Goal: Obtain resource: Download file/media

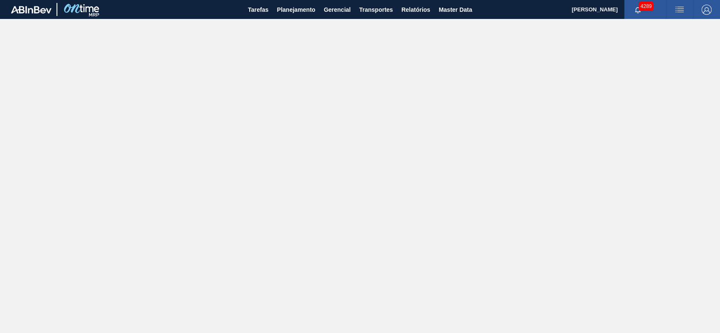
click at [372, 49] on main "Tarefas Planejamento Gerencial Transportes Relatórios Master Data [PERSON_NAME]…" at bounding box center [360, 166] width 720 height 333
click at [425, 13] on span "Relatórios" at bounding box center [415, 10] width 29 height 10
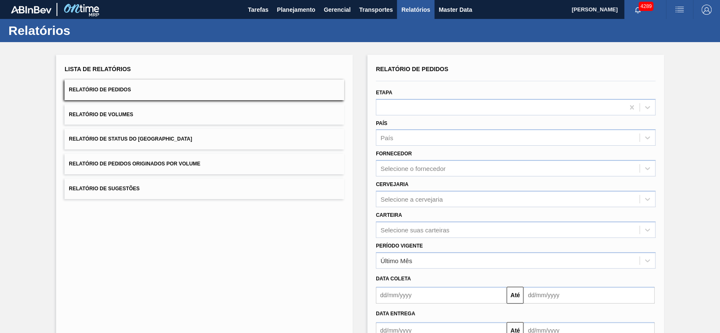
click at [150, 164] on span "Relatório de Pedidos Originados por Volume" at bounding box center [135, 164] width 132 height 6
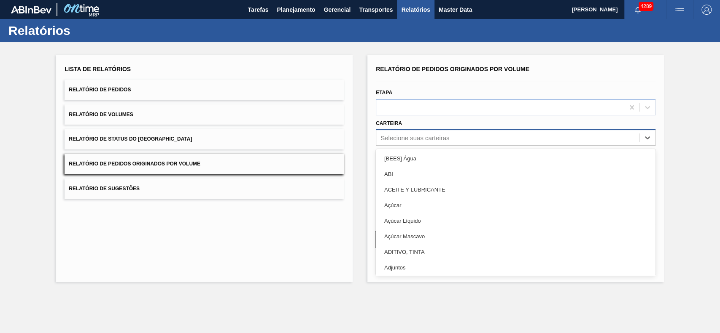
click at [419, 138] on div "Selecione suas carteiras" at bounding box center [414, 137] width 69 height 7
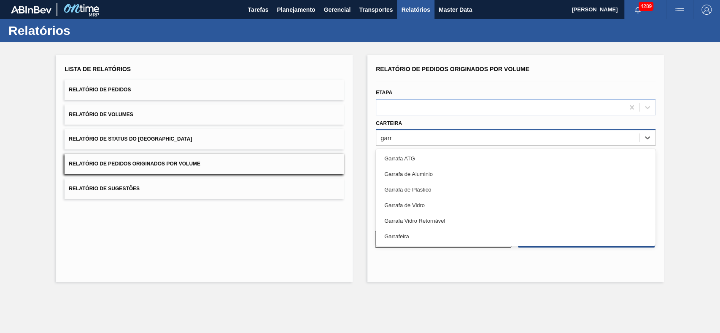
type input "garra"
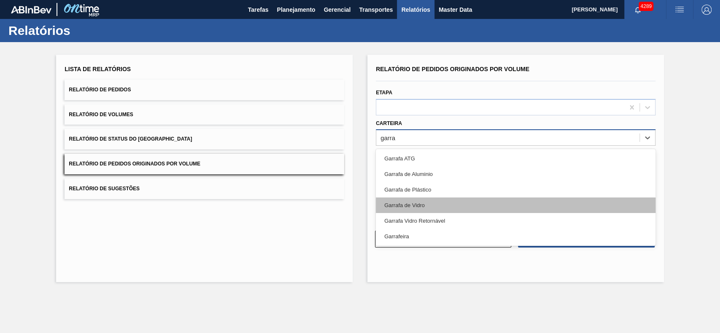
click at [419, 203] on div "Garrafa de Vidro" at bounding box center [515, 206] width 279 height 16
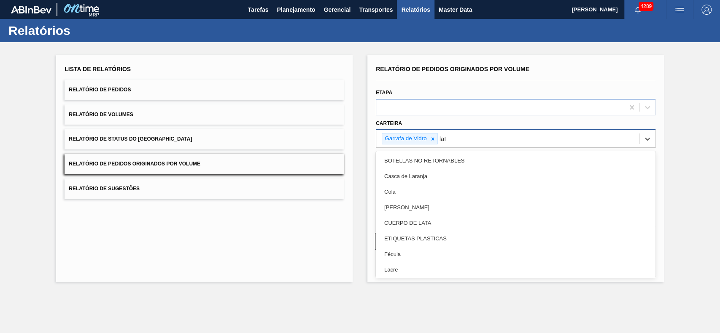
type input "lata"
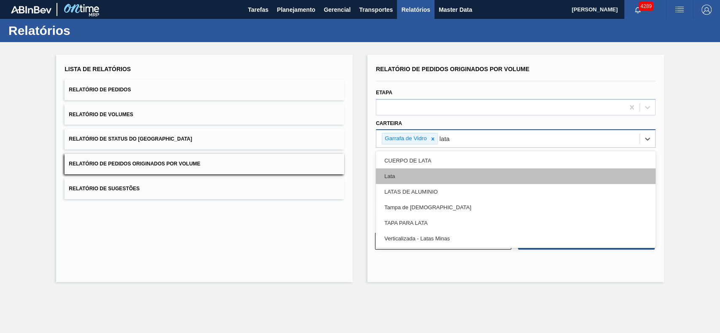
click at [417, 178] on div "Lata" at bounding box center [515, 177] width 279 height 16
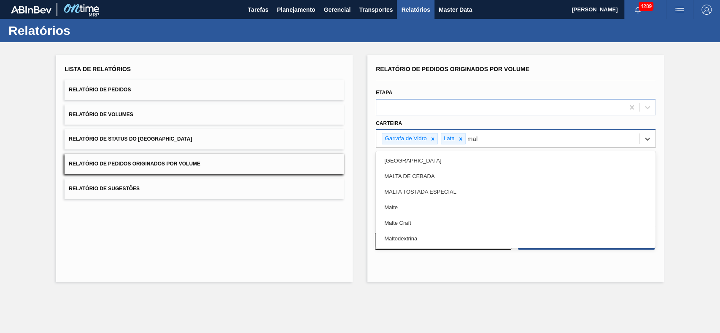
type input "malt"
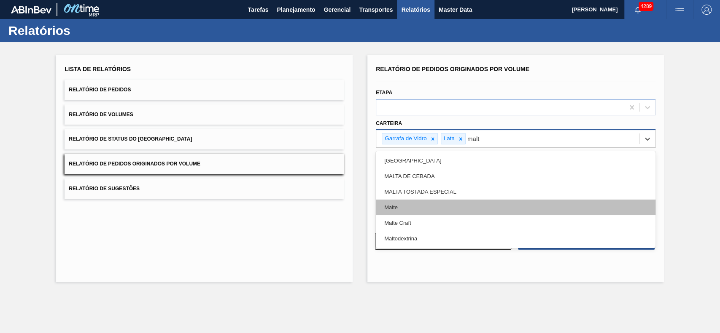
click at [394, 212] on div "Malte" at bounding box center [515, 208] width 279 height 16
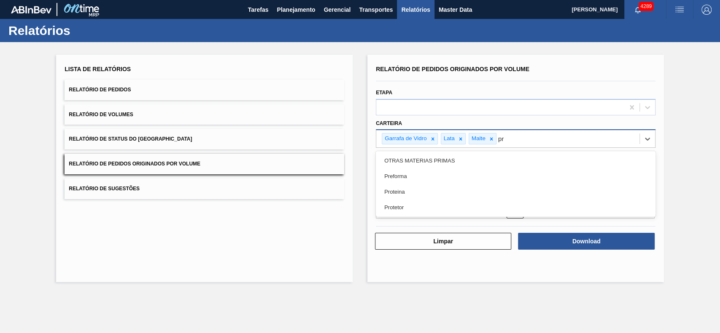
type input "pre"
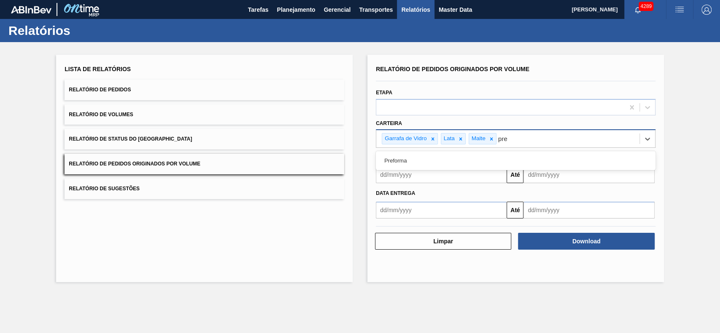
click at [411, 164] on div "Preforma" at bounding box center [515, 161] width 279 height 16
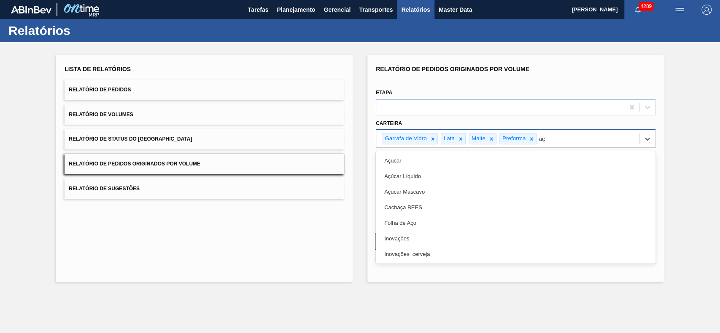
type input "a"
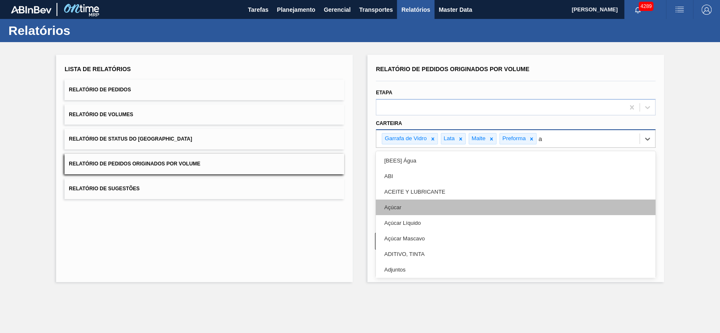
click at [424, 208] on div "Açúcar" at bounding box center [515, 208] width 279 height 16
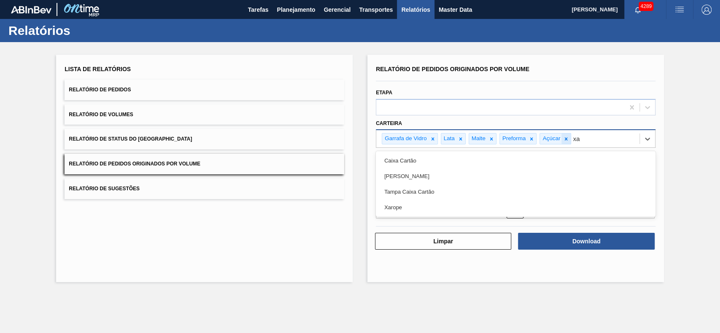
type input "xar"
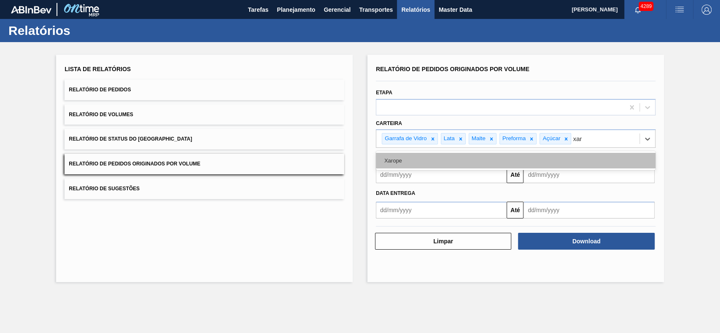
click at [425, 162] on div "Xarope" at bounding box center [515, 161] width 279 height 16
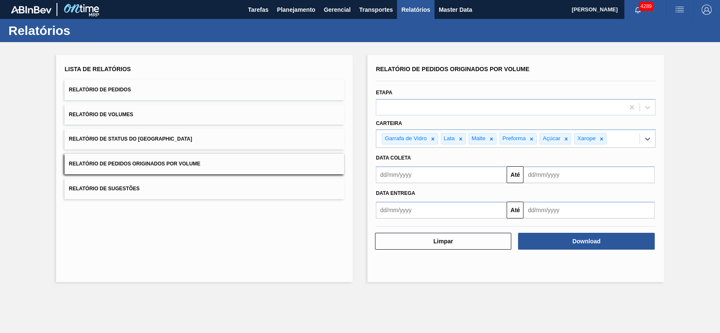
click at [432, 176] on input "text" at bounding box center [441, 175] width 131 height 17
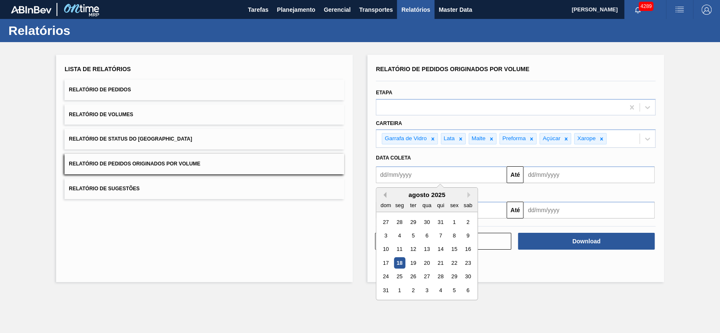
click at [385, 197] on button "Previous Month" at bounding box center [383, 195] width 6 height 6
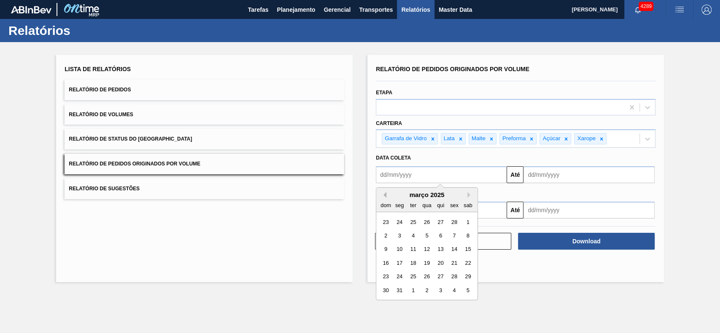
click at [385, 197] on button "Previous Month" at bounding box center [383, 195] width 6 height 6
click at [429, 223] on div "1" at bounding box center [426, 222] width 11 height 11
type input "[DATE]"
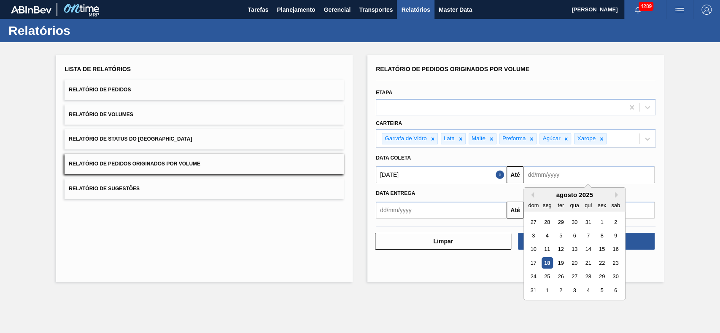
click at [578, 177] on input "text" at bounding box center [588, 175] width 131 height 17
click at [533, 289] on div "31" at bounding box center [532, 290] width 11 height 11
type input "[DATE]"
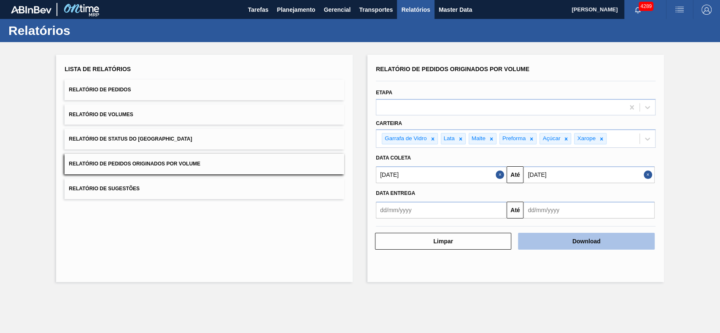
click at [607, 240] on button "Download" at bounding box center [586, 241] width 136 height 17
